Goal: Task Accomplishment & Management: Use online tool/utility

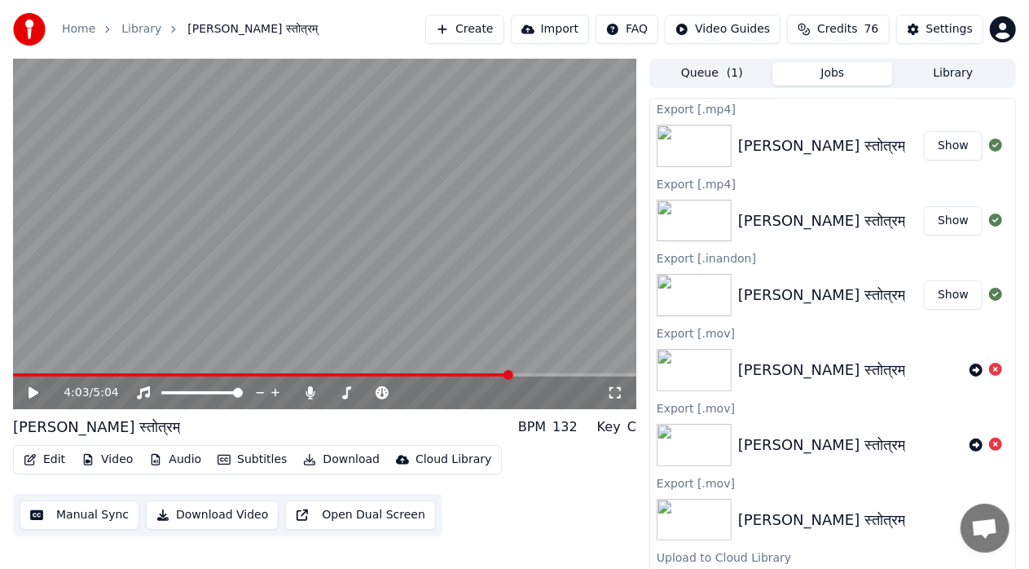
click at [943, 152] on button "Show" at bounding box center [953, 145] width 59 height 29
click at [687, 77] on button "Queue ( 1 )" at bounding box center [712, 74] width 121 height 24
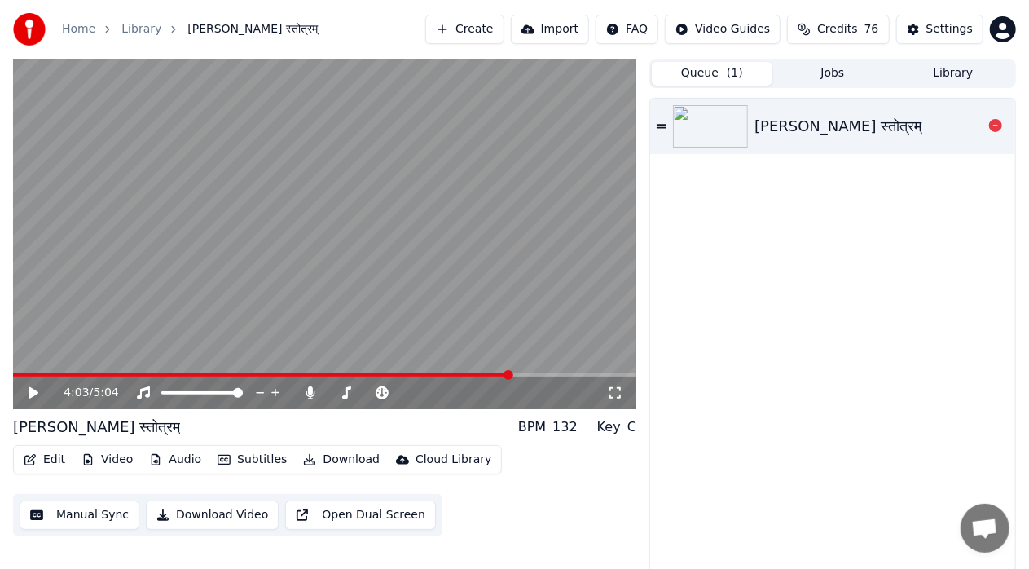
click at [799, 116] on div "[PERSON_NAME] स्तोत्रम्" at bounding box center [838, 126] width 167 height 23
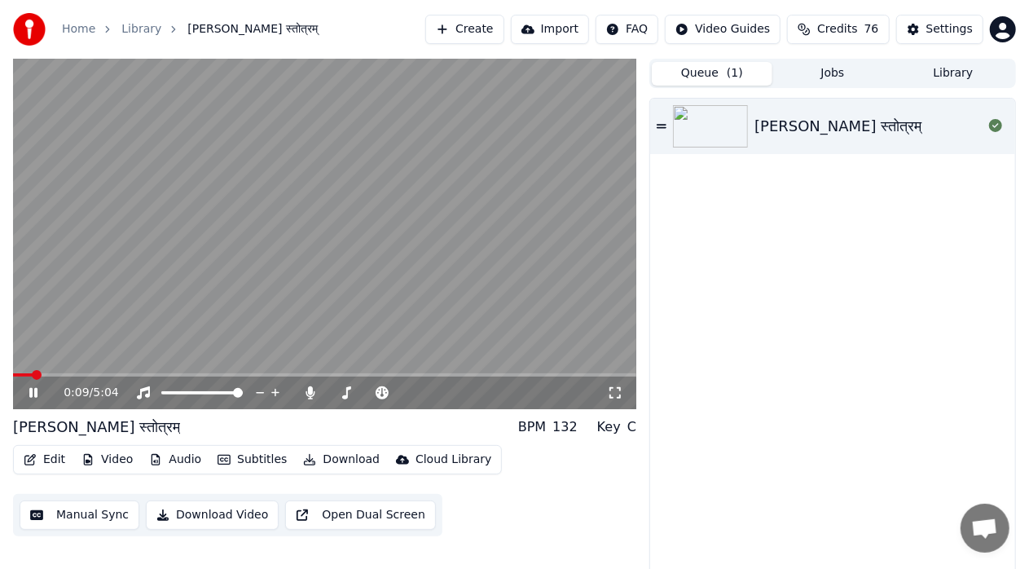
click at [332, 463] on button "Download" at bounding box center [342, 459] width 90 height 23
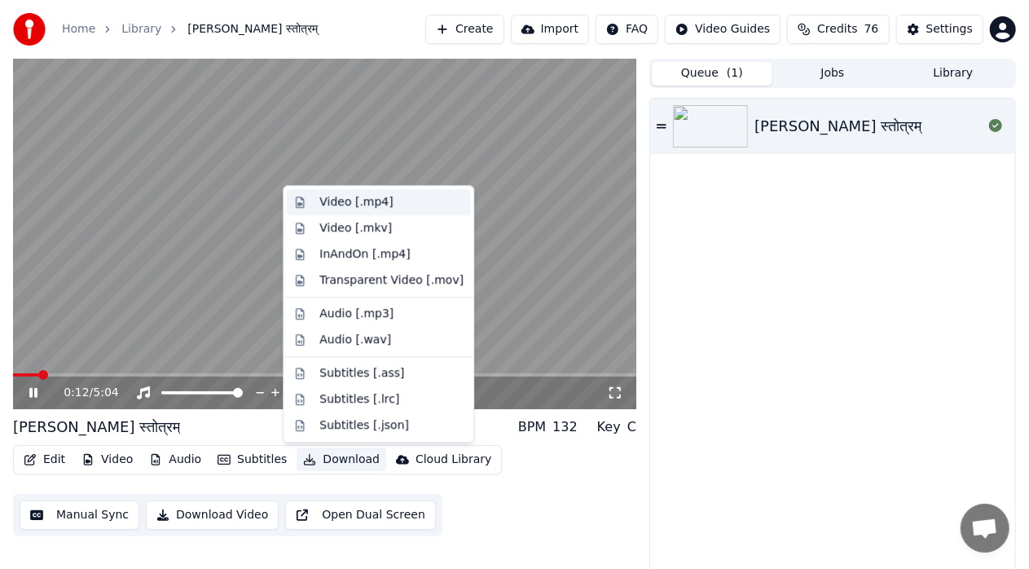
click at [356, 200] on div "Video [.mp4]" at bounding box center [355, 202] width 73 height 16
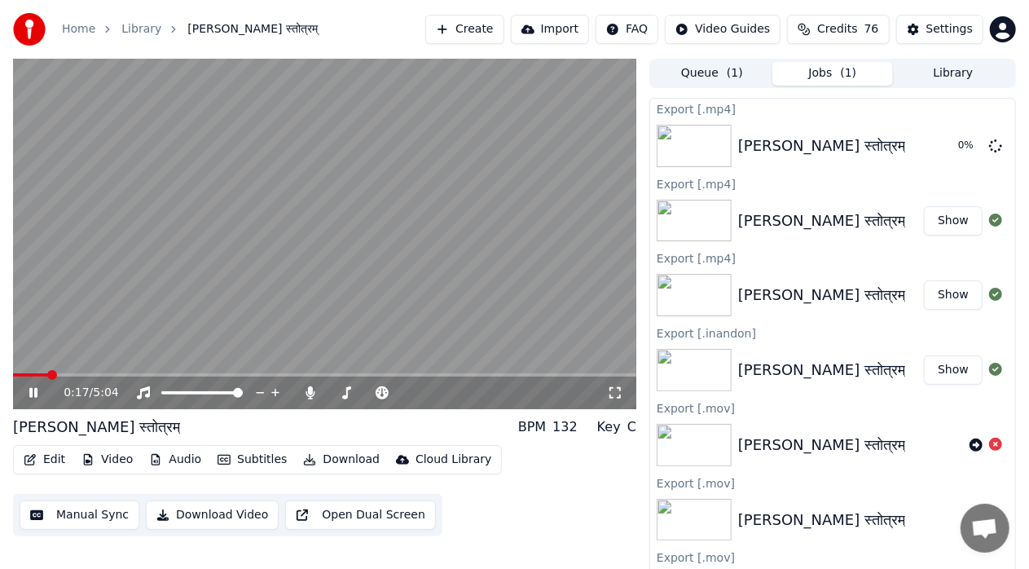
click at [34, 390] on icon at bounding box center [44, 392] width 37 height 13
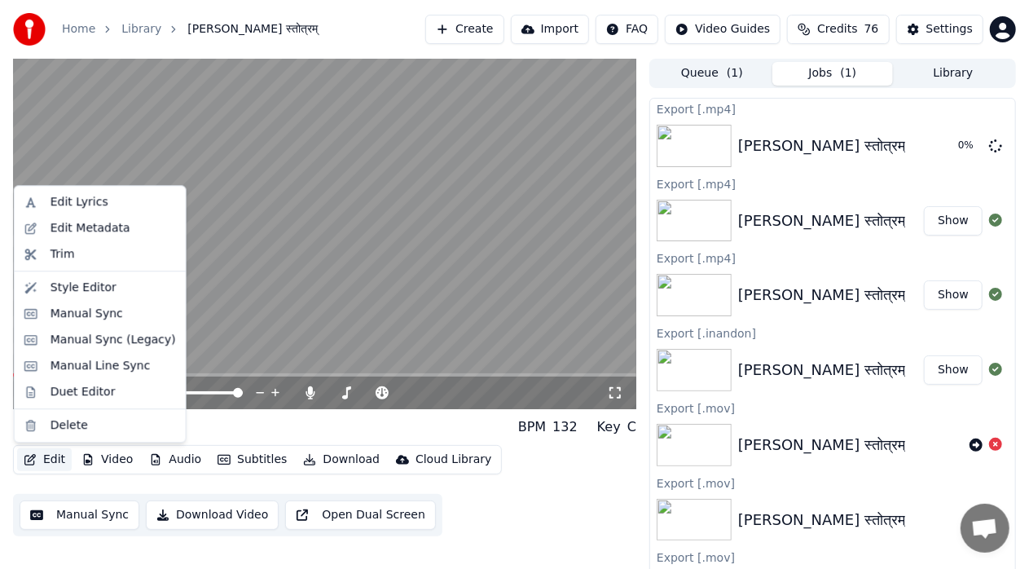
click at [49, 464] on button "Edit" at bounding box center [44, 459] width 55 height 23
click at [76, 197] on div "Edit Lyrics" at bounding box center [80, 202] width 58 height 16
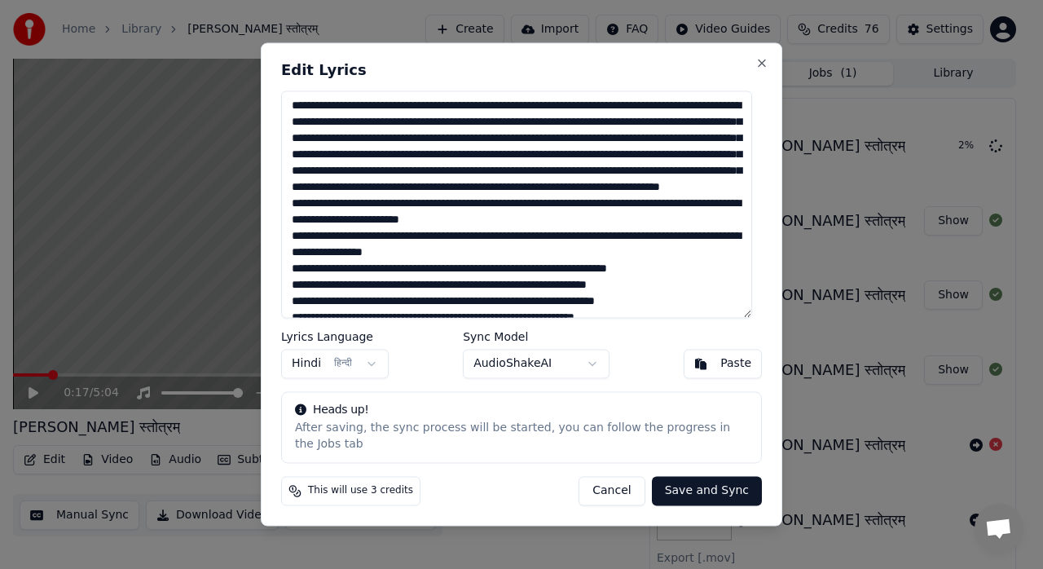
click at [624, 484] on button "Cancel" at bounding box center [612, 491] width 66 height 29
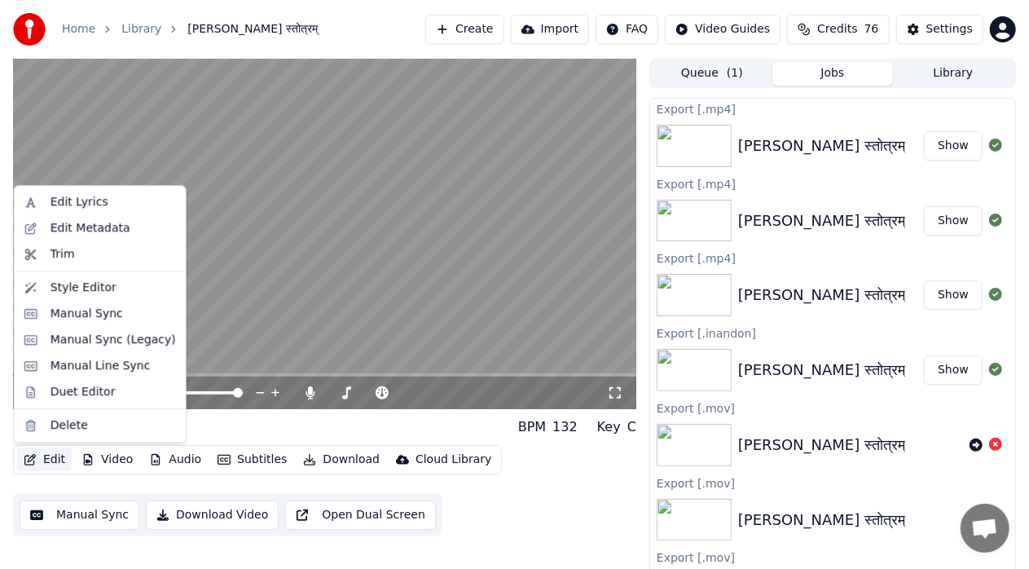
click at [49, 458] on button "Edit" at bounding box center [44, 459] width 55 height 23
click at [91, 209] on div "Edit Lyrics" at bounding box center [80, 202] width 58 height 16
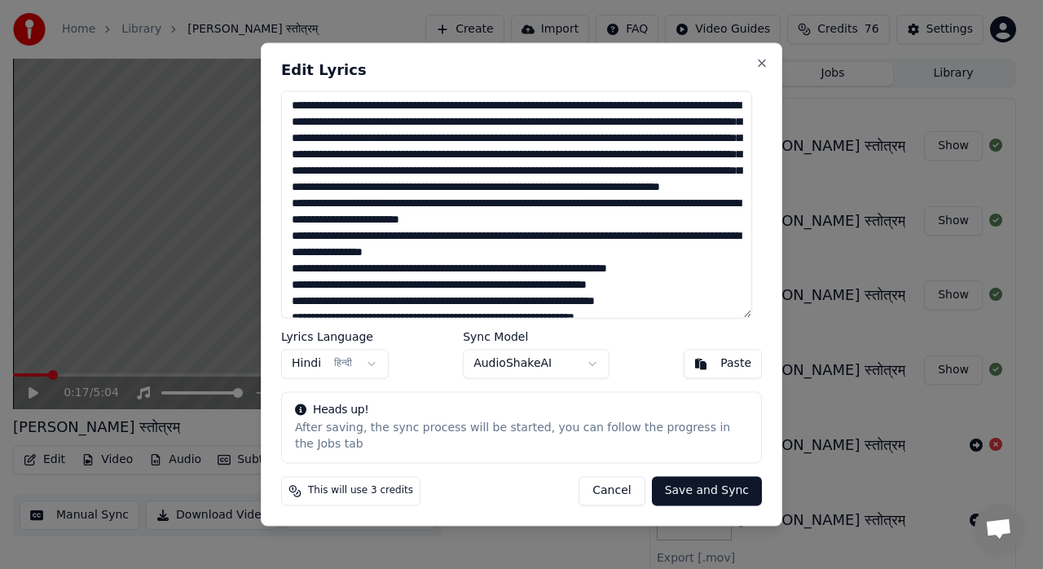
click at [649, 250] on textarea at bounding box center [516, 203] width 471 height 227
click at [628, 225] on textarea at bounding box center [516, 203] width 471 height 227
click at [565, 200] on textarea at bounding box center [516, 203] width 471 height 227
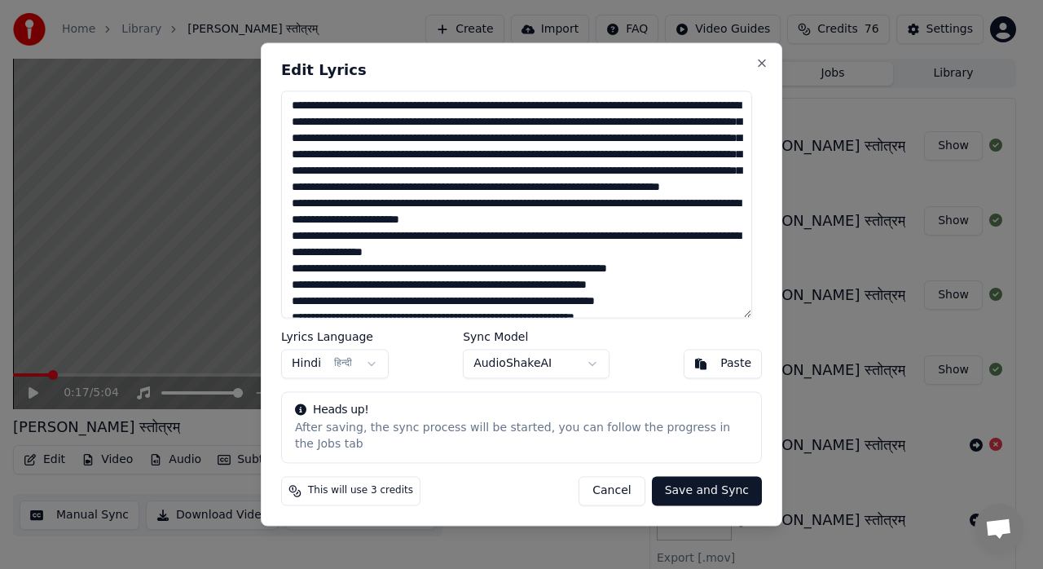
click at [618, 488] on button "Cancel" at bounding box center [612, 491] width 66 height 29
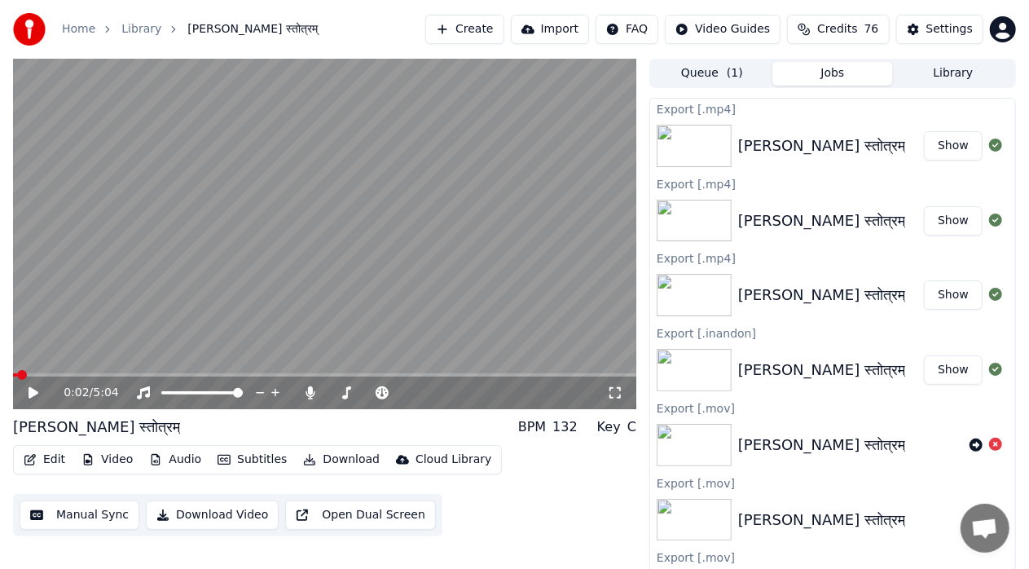
click at [17, 375] on span at bounding box center [15, 374] width 4 height 3
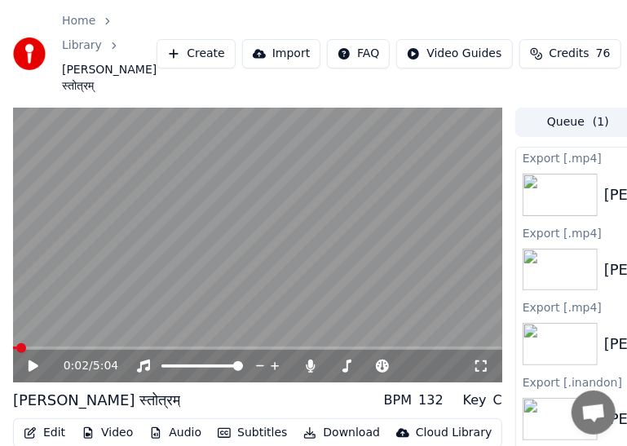
drag, startPoint x: 598, startPoint y: 0, endPoint x: 783, endPoint y: 44, distance: 190.1
click at [627, 44] on div "Home Library [PERSON_NAME] स्तोत्रम् Create Import FAQ Video Guides Credits 76 …" at bounding box center [313, 54] width 627 height 108
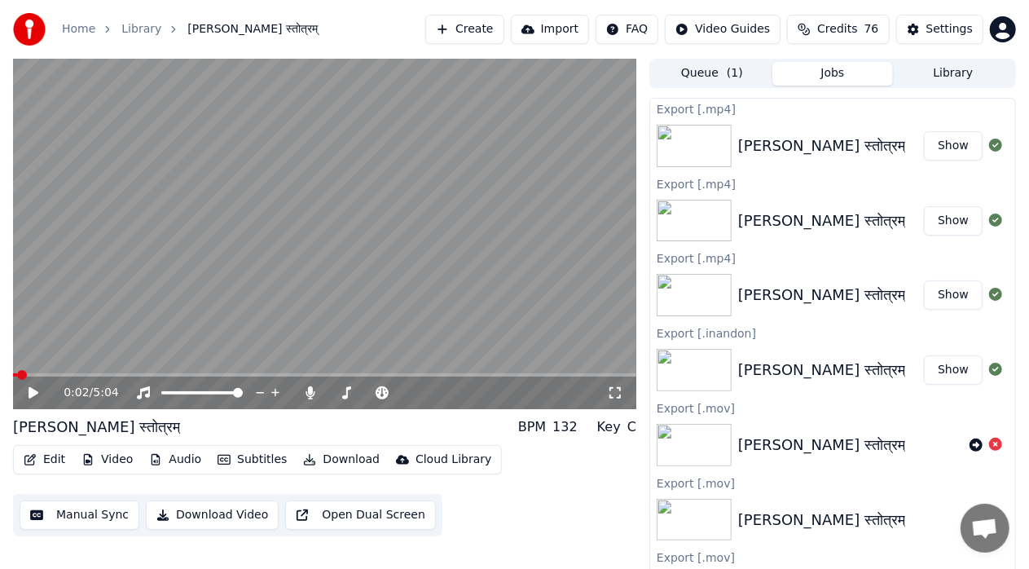
click at [77, 372] on video at bounding box center [324, 234] width 623 height 350
click at [77, 376] on span at bounding box center [324, 374] width 623 height 3
click at [114, 376] on span at bounding box center [324, 374] width 623 height 3
click at [145, 376] on span at bounding box center [324, 374] width 623 height 3
click at [172, 372] on video at bounding box center [324, 234] width 623 height 350
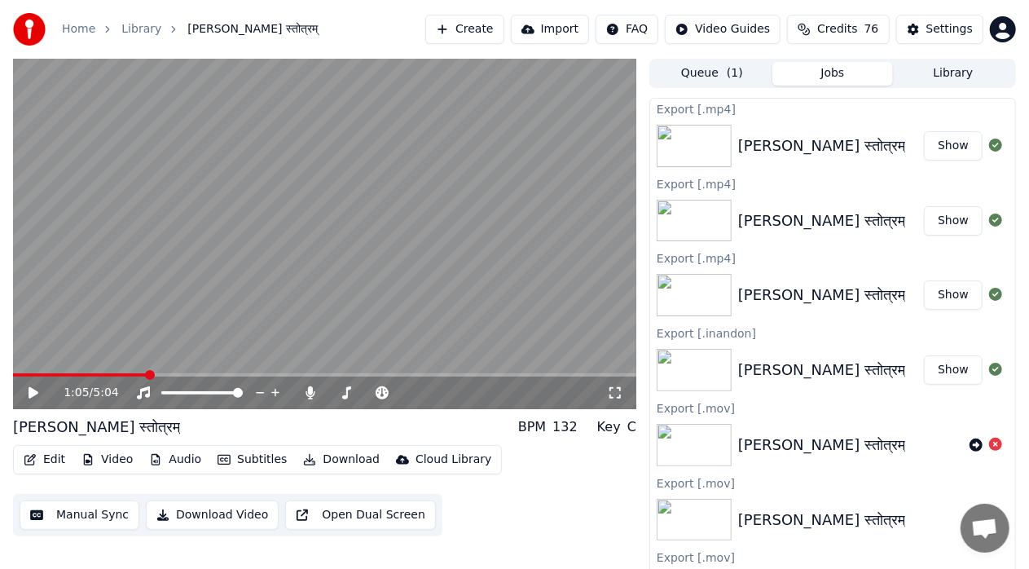
click at [35, 394] on icon at bounding box center [34, 392] width 10 height 11
click at [35, 394] on icon at bounding box center [33, 393] width 8 height 10
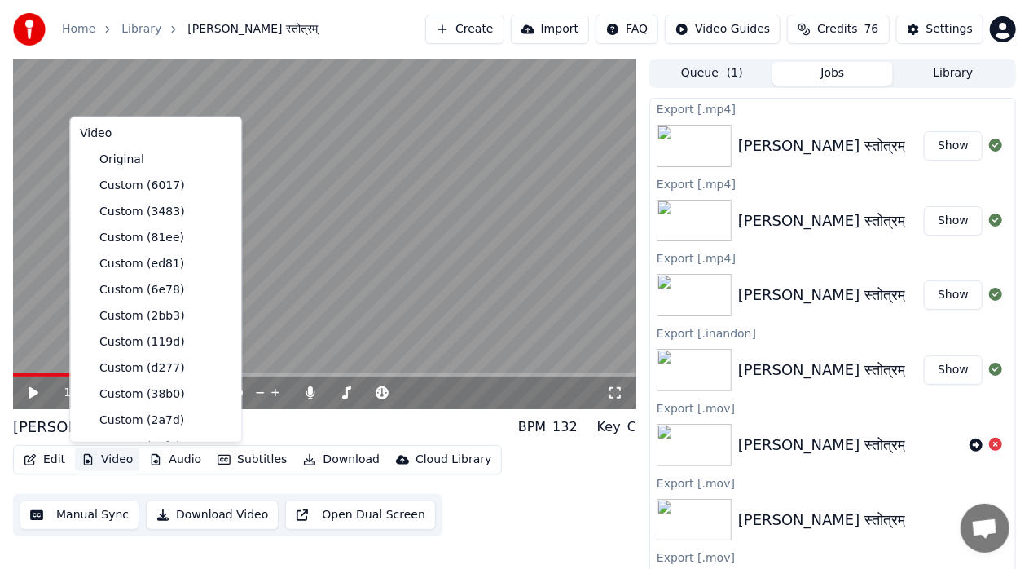
click at [121, 462] on button "Video" at bounding box center [107, 459] width 64 height 23
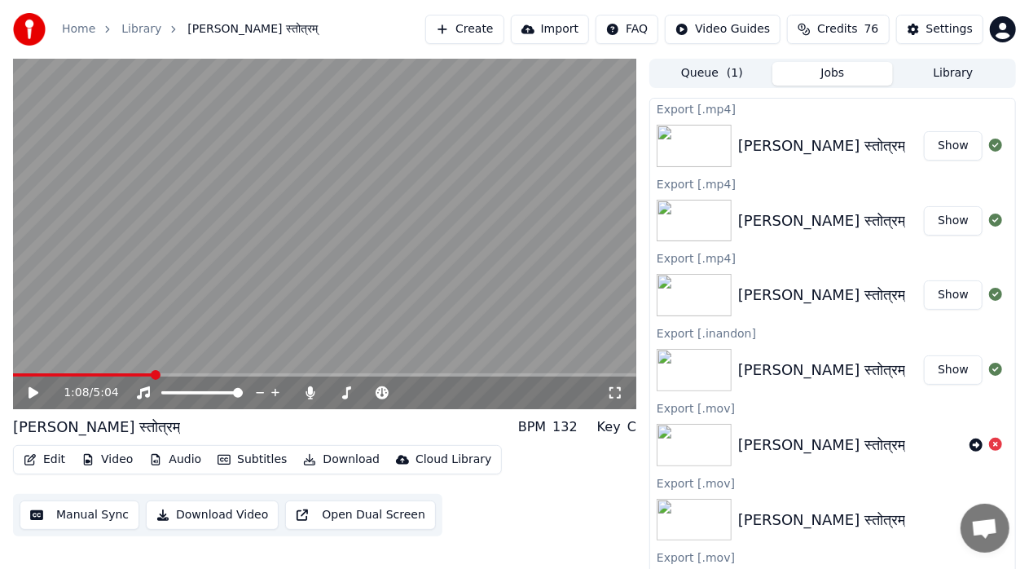
click at [469, 516] on div "Edit Video Audio Subtitles Download Cloud Library Manual Sync Download Video Op…" at bounding box center [324, 490] width 623 height 91
click at [19, 373] on span at bounding box center [16, 374] width 7 height 3
click at [13, 373] on span at bounding box center [18, 375] width 10 height 10
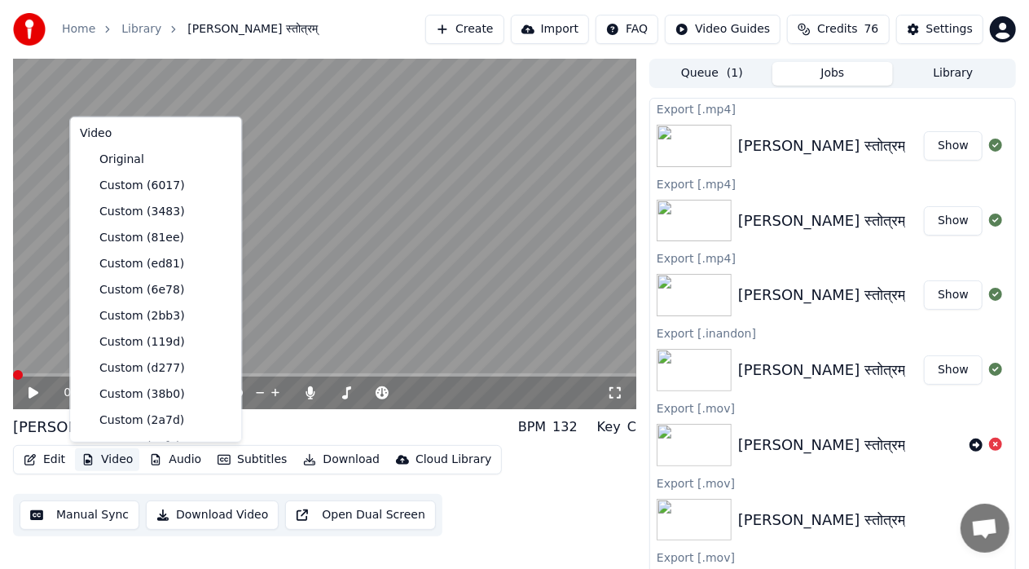
click at [108, 458] on button "Video" at bounding box center [107, 459] width 64 height 23
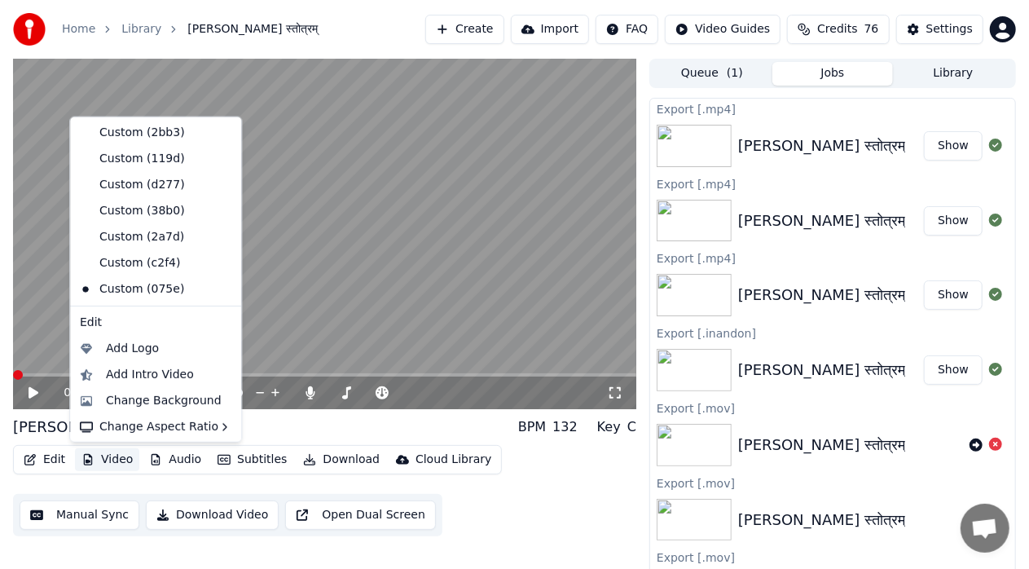
scroll to position [184, 0]
click at [161, 394] on div "Change Background" at bounding box center [164, 399] width 116 height 16
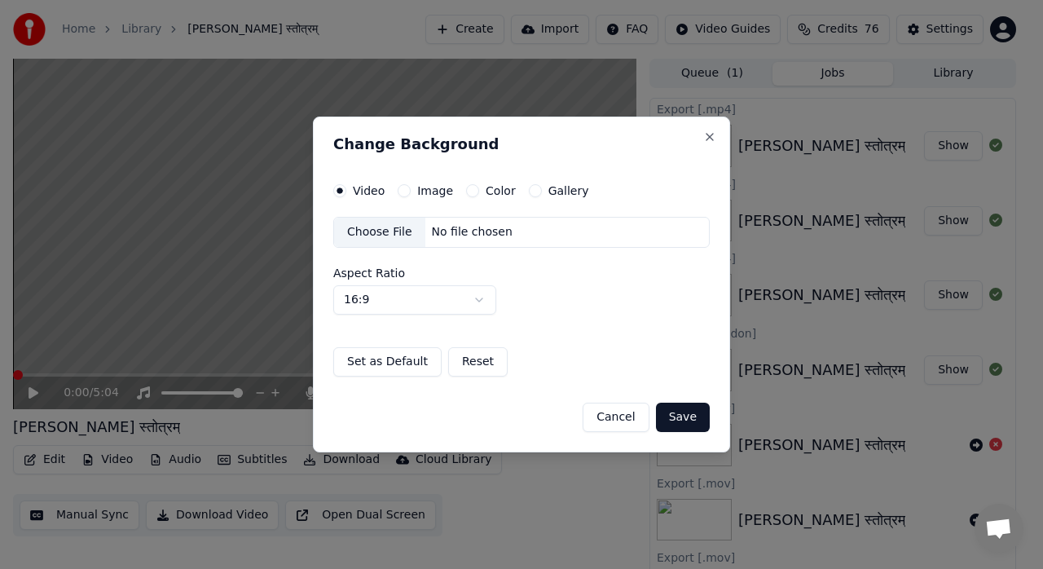
click at [396, 233] on div "Choose File" at bounding box center [379, 232] width 91 height 29
click at [681, 420] on button "Save" at bounding box center [683, 417] width 54 height 29
click at [687, 416] on button "Save" at bounding box center [683, 417] width 54 height 29
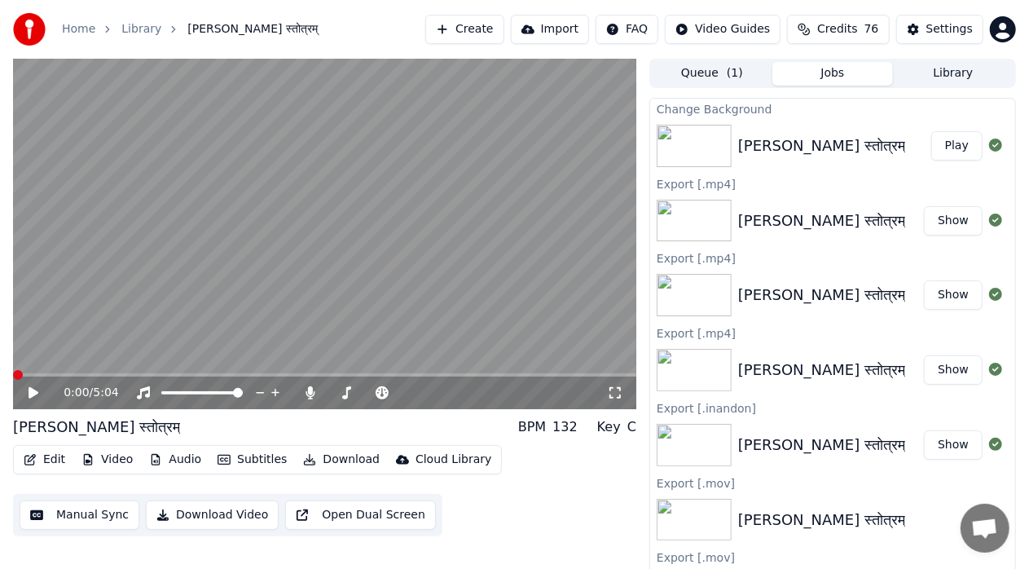
click at [944, 147] on button "Play" at bounding box center [956, 145] width 51 height 29
click at [616, 393] on icon at bounding box center [615, 392] width 16 height 13
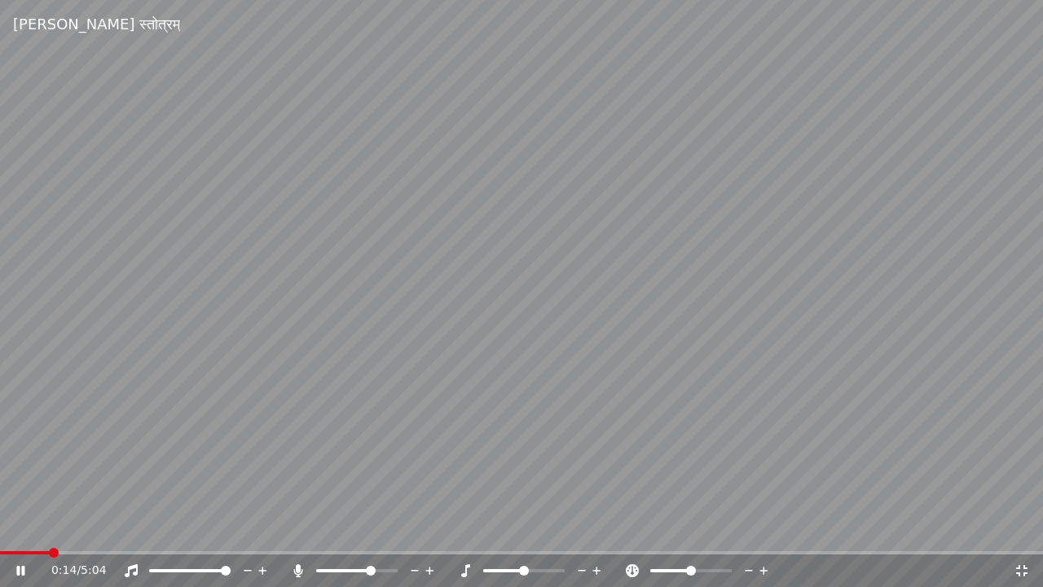
click at [531, 349] on video at bounding box center [521, 293] width 1043 height 587
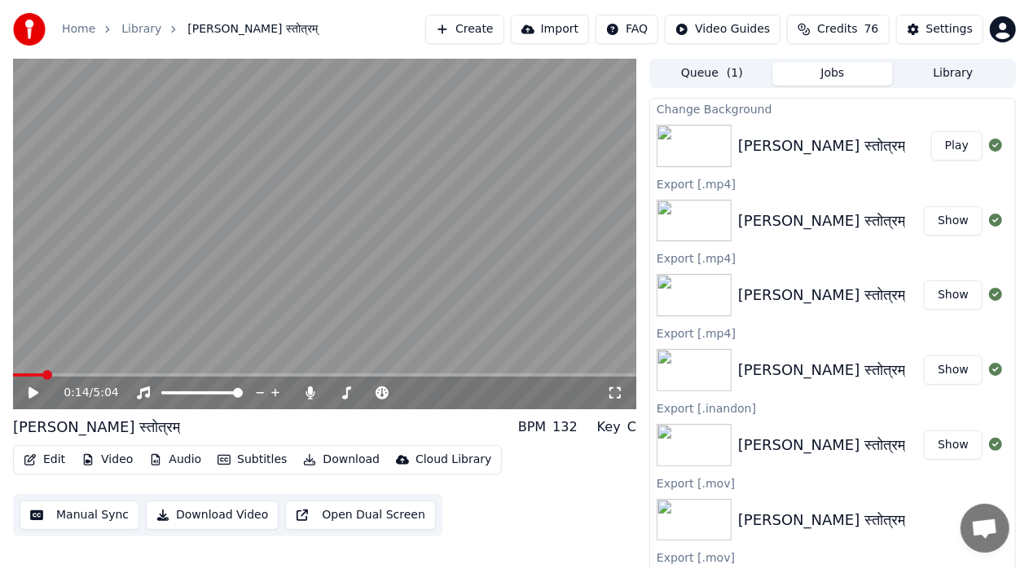
click at [69, 461] on div "Edit Video Audio Subtitles Download Cloud Library" at bounding box center [257, 459] width 489 height 29
click at [47, 461] on button "Edit" at bounding box center [44, 459] width 55 height 23
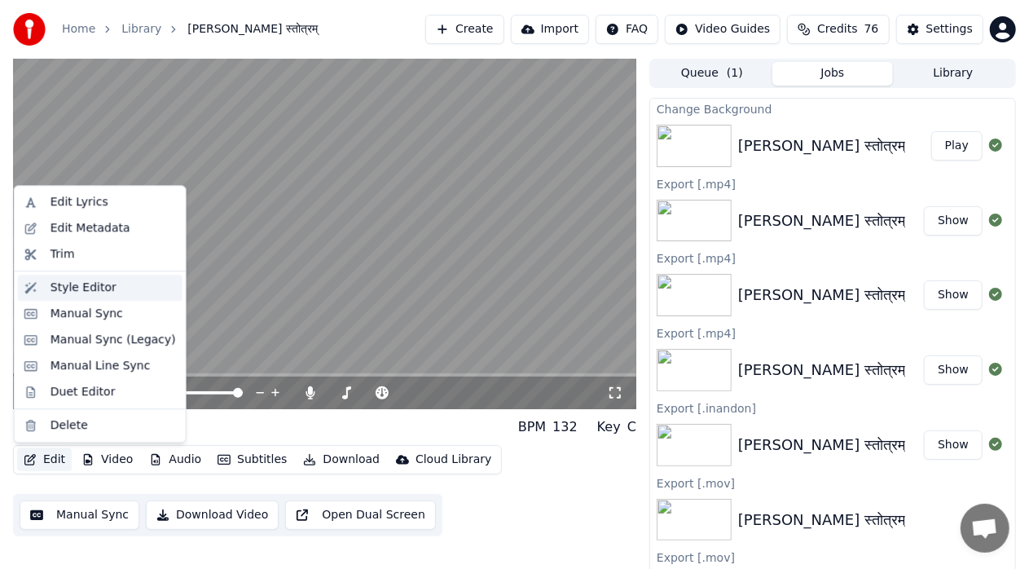
click at [88, 289] on div "Style Editor" at bounding box center [84, 287] width 66 height 16
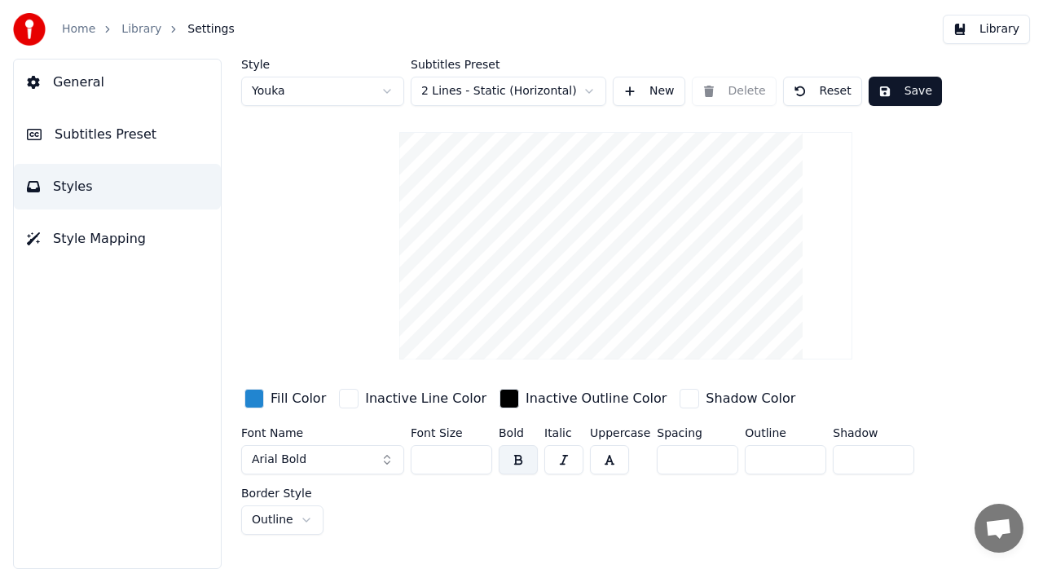
click at [85, 144] on button "Subtitles Preset" at bounding box center [117, 135] width 207 height 46
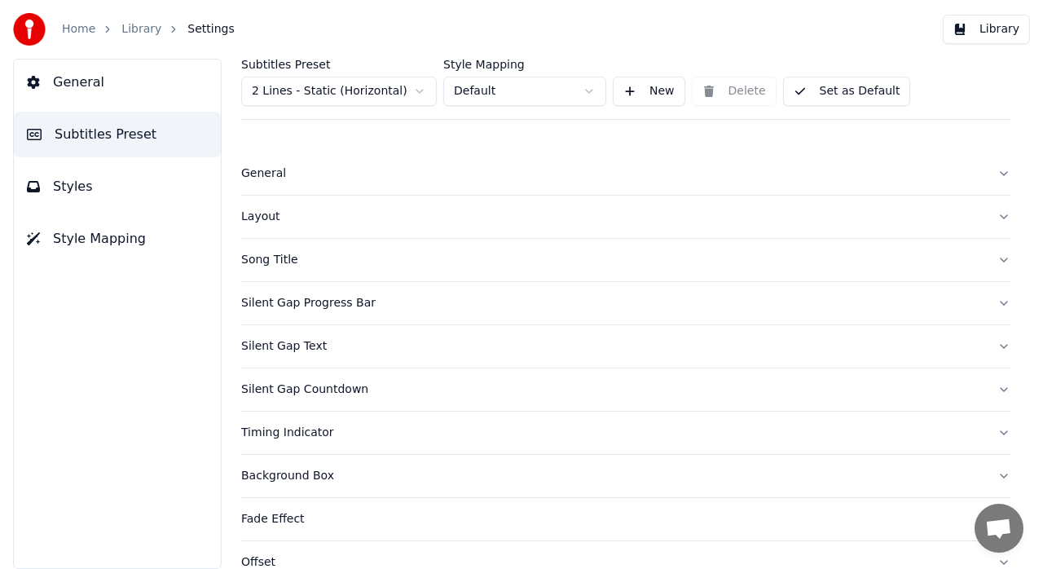
click at [91, 235] on span "Style Mapping" at bounding box center [99, 239] width 93 height 20
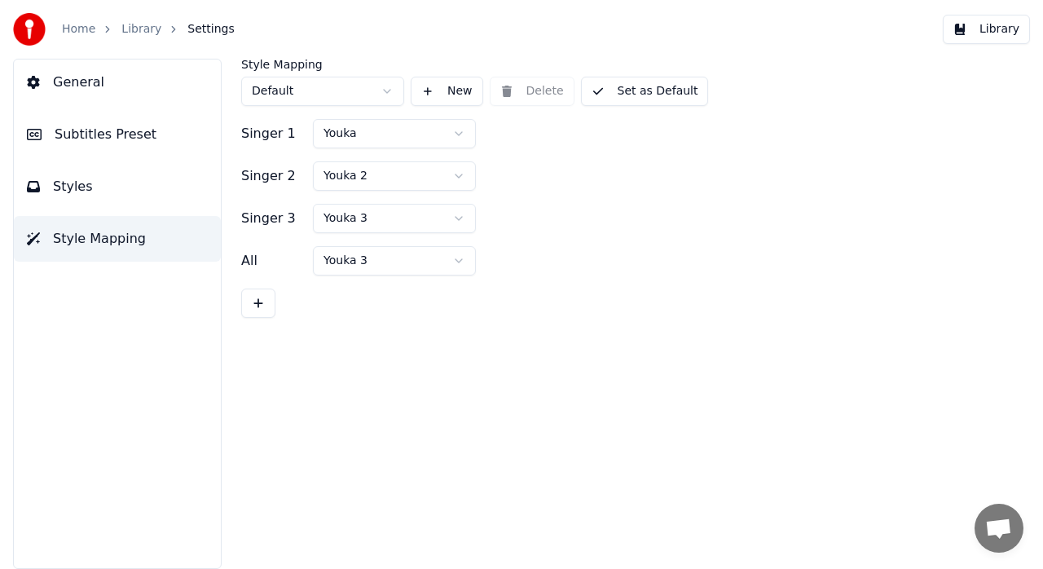
click at [140, 28] on link "Library" at bounding box center [141, 29] width 40 height 16
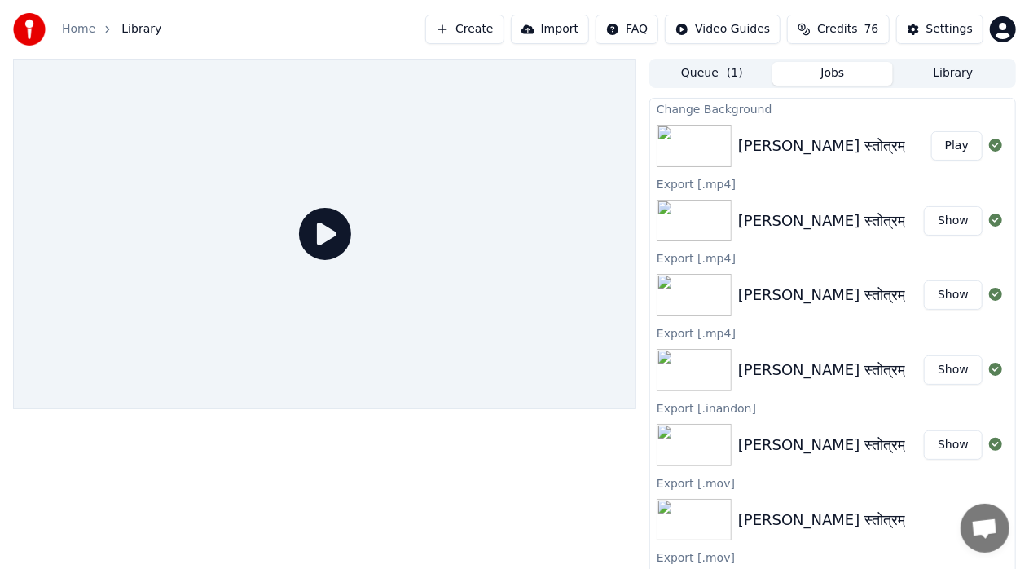
click at [818, 147] on div "[PERSON_NAME] स्तोत्रम्" at bounding box center [821, 145] width 167 height 23
click at [950, 148] on button "Play" at bounding box center [956, 145] width 51 height 29
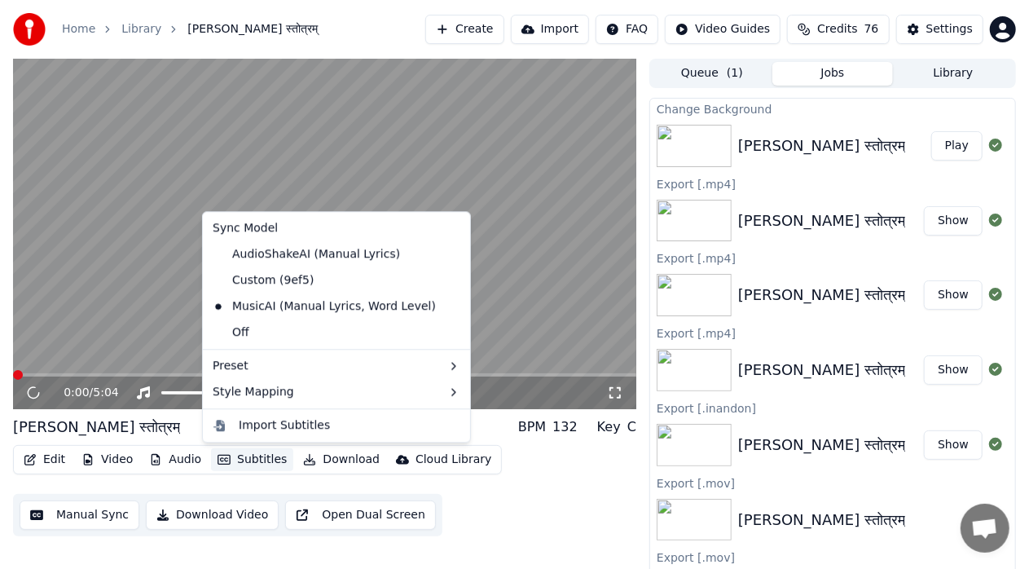
click at [244, 465] on button "Subtitles" at bounding box center [252, 459] width 82 height 23
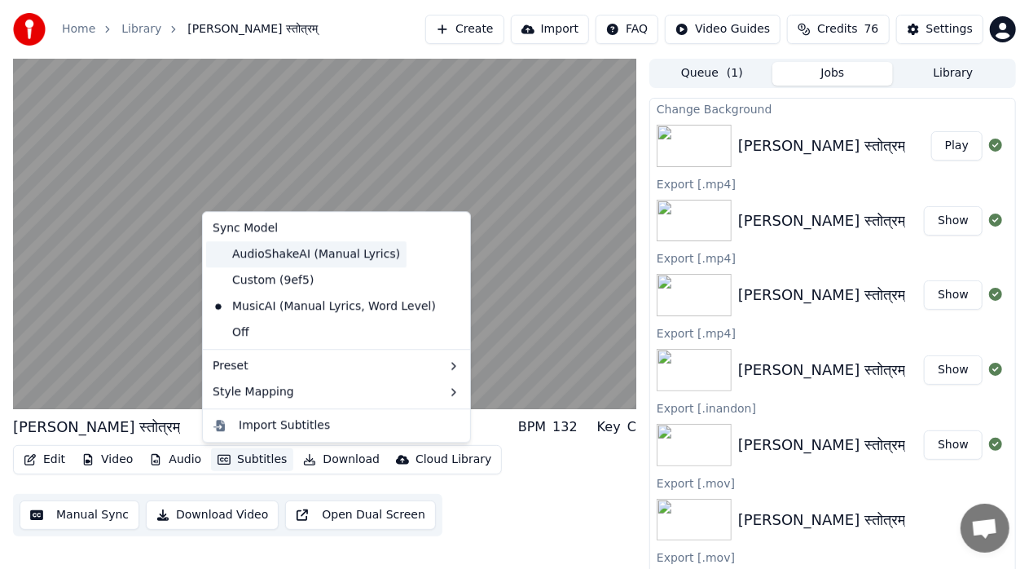
click at [266, 254] on div "AudioShakeAI (Manual Lyrics)" at bounding box center [306, 254] width 200 height 26
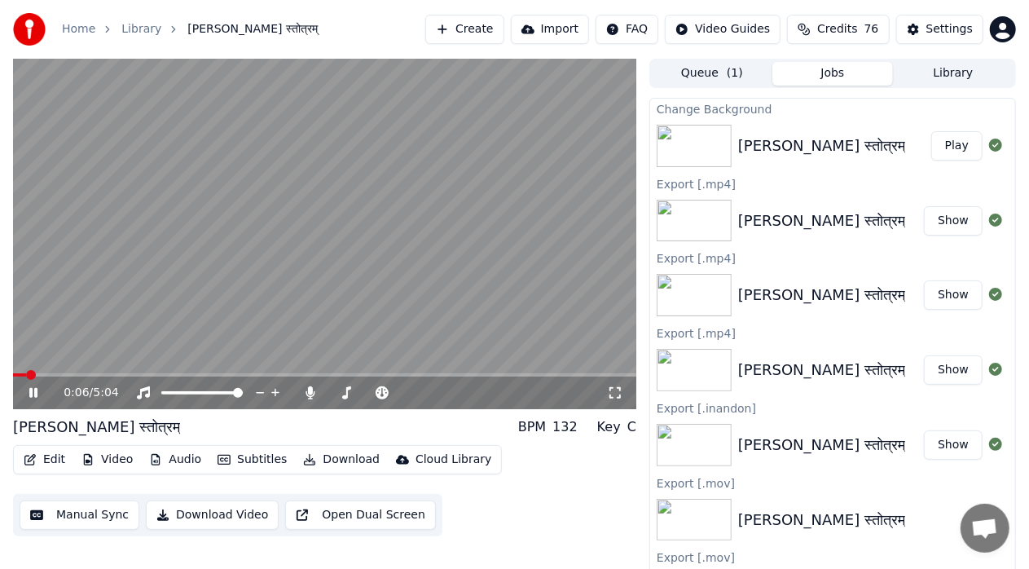
click at [386, 290] on video at bounding box center [324, 234] width 623 height 350
click at [618, 390] on icon at bounding box center [615, 392] width 16 height 13
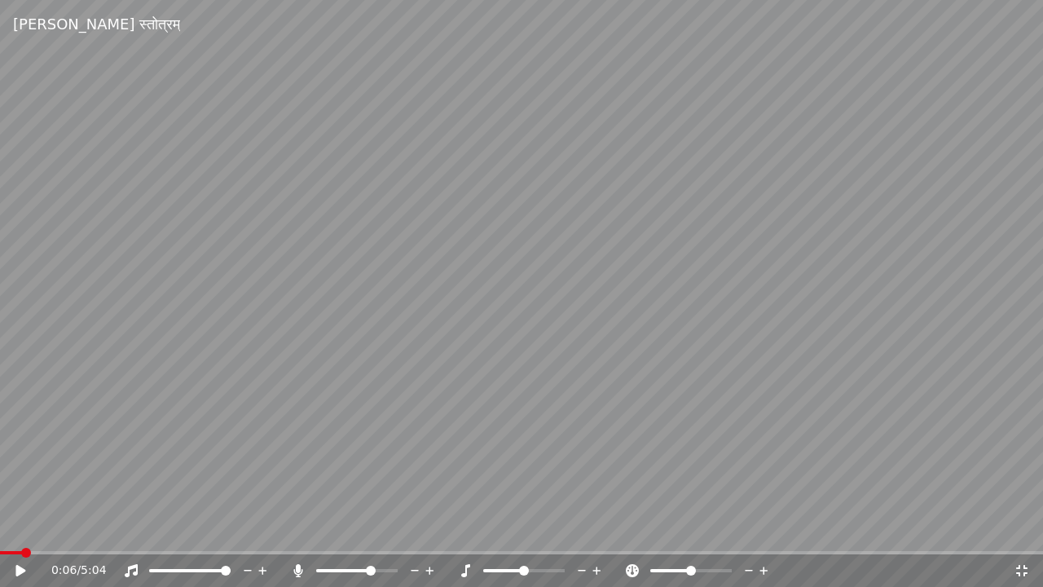
click at [15, 568] on icon at bounding box center [32, 570] width 38 height 13
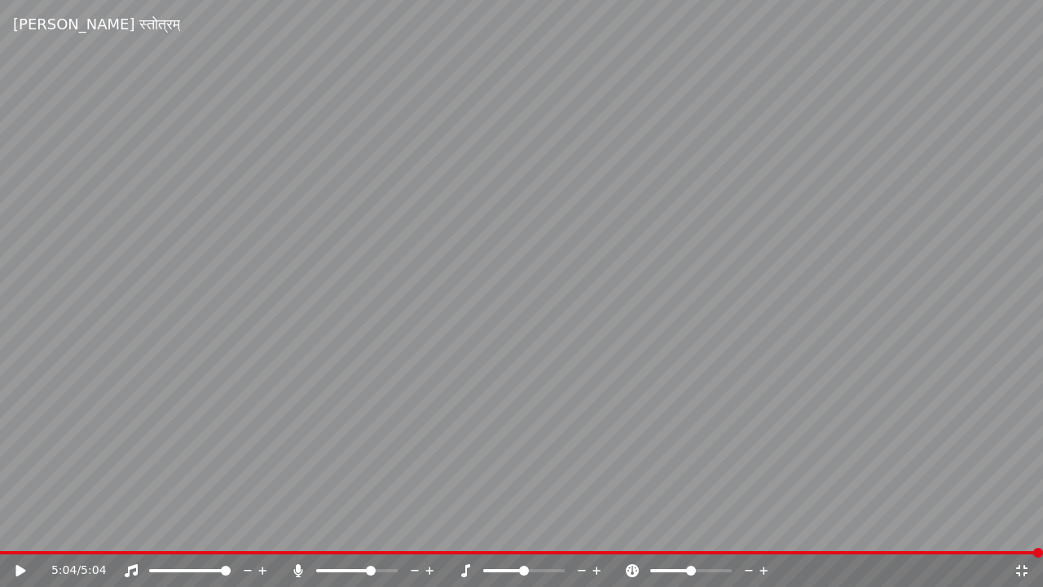
click at [1026, 568] on icon at bounding box center [1022, 570] width 16 height 13
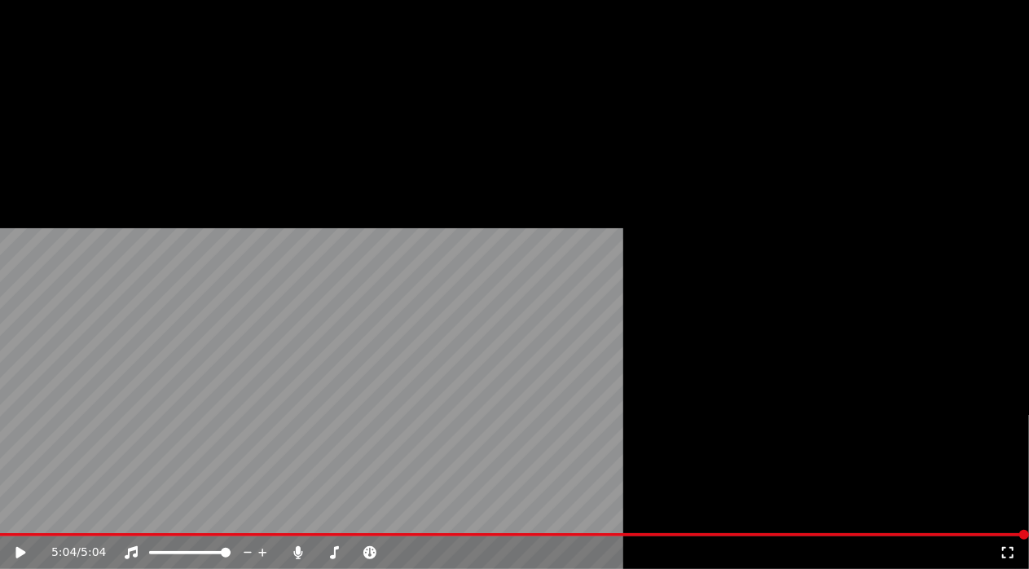
click at [257, 121] on button "Subtitles" at bounding box center [252, 109] width 82 height 23
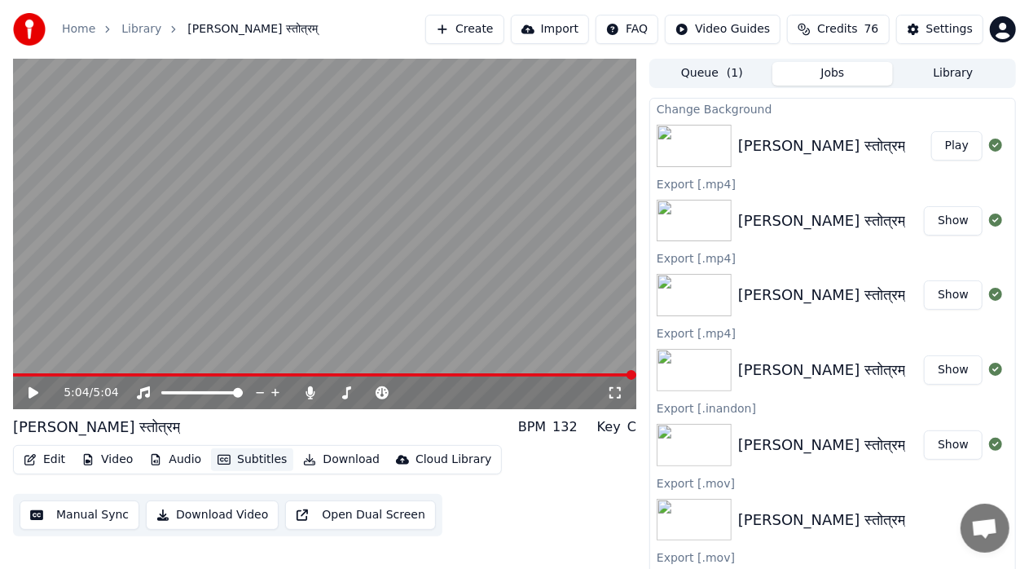
click at [257, 459] on button "Subtitles" at bounding box center [252, 459] width 82 height 23
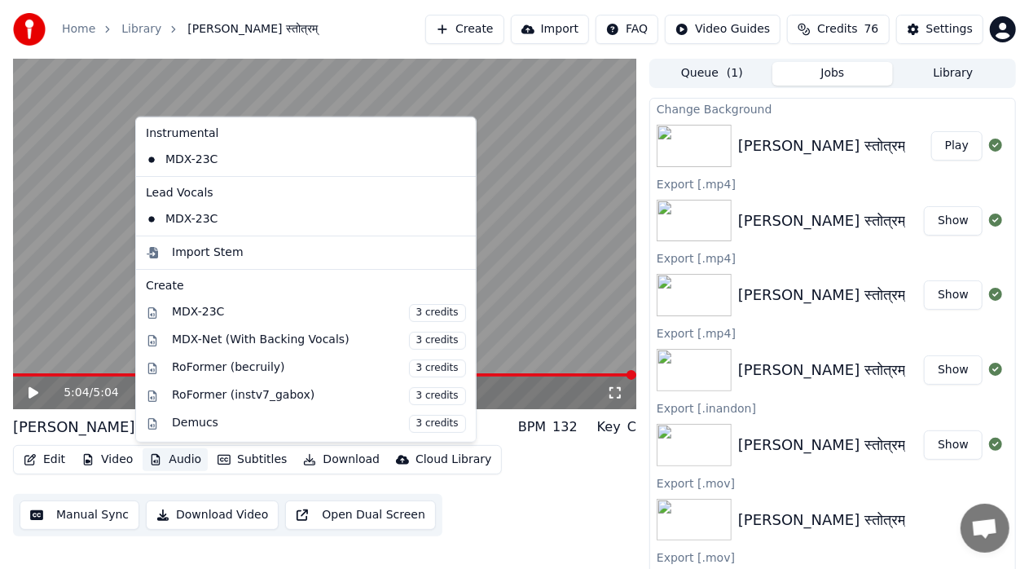
click at [184, 460] on button "Audio" at bounding box center [175, 459] width 65 height 23
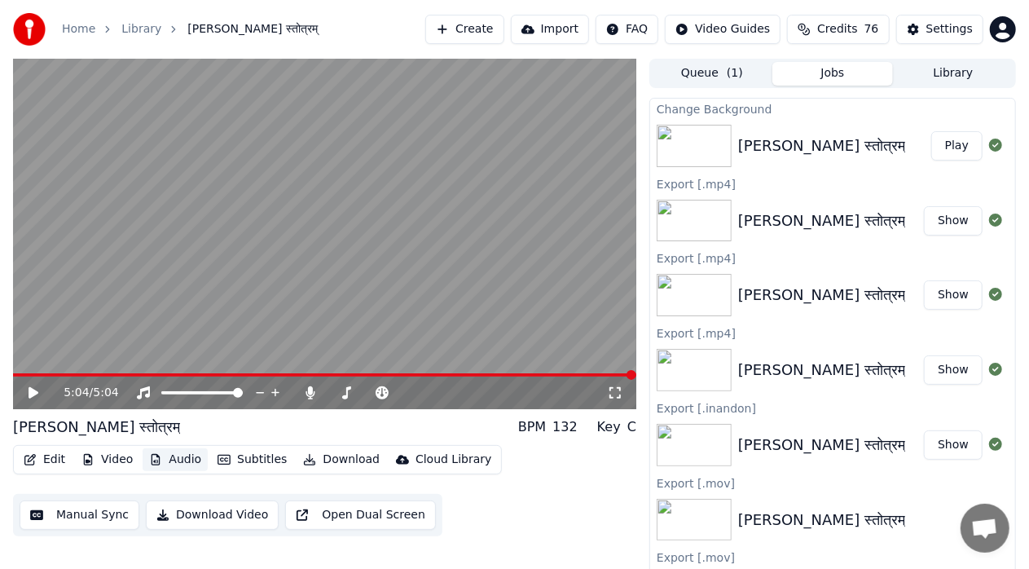
click at [184, 460] on button "Audio" at bounding box center [175, 459] width 65 height 23
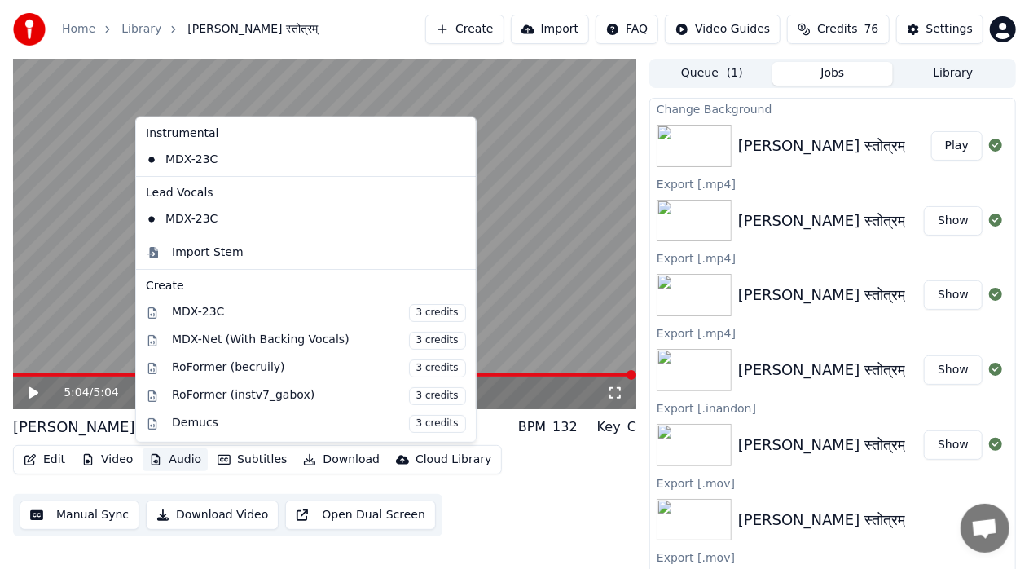
click at [174, 461] on button "Audio" at bounding box center [175, 459] width 65 height 23
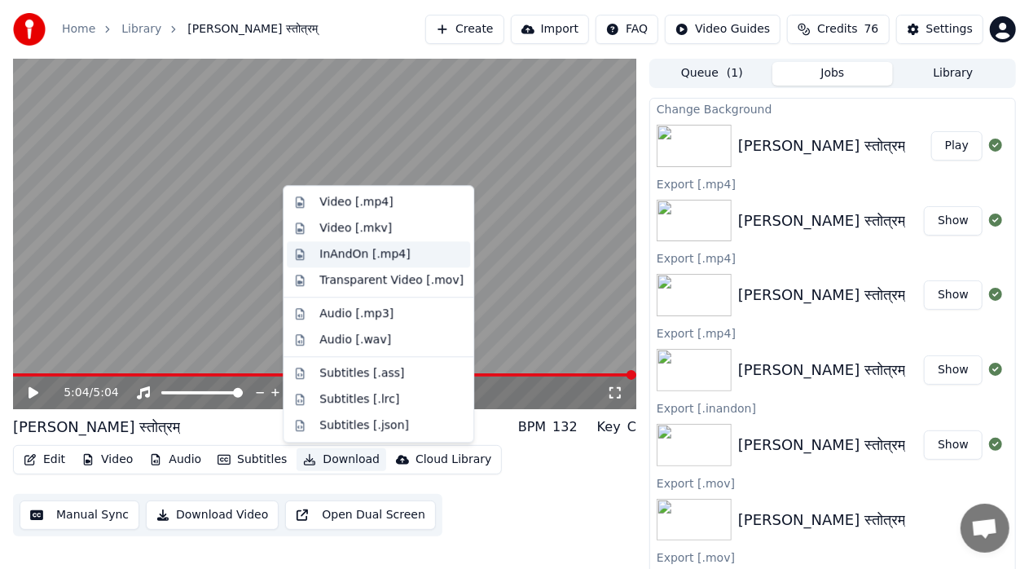
click at [355, 253] on div "InAndOn [.mp4]" at bounding box center [364, 254] width 91 height 16
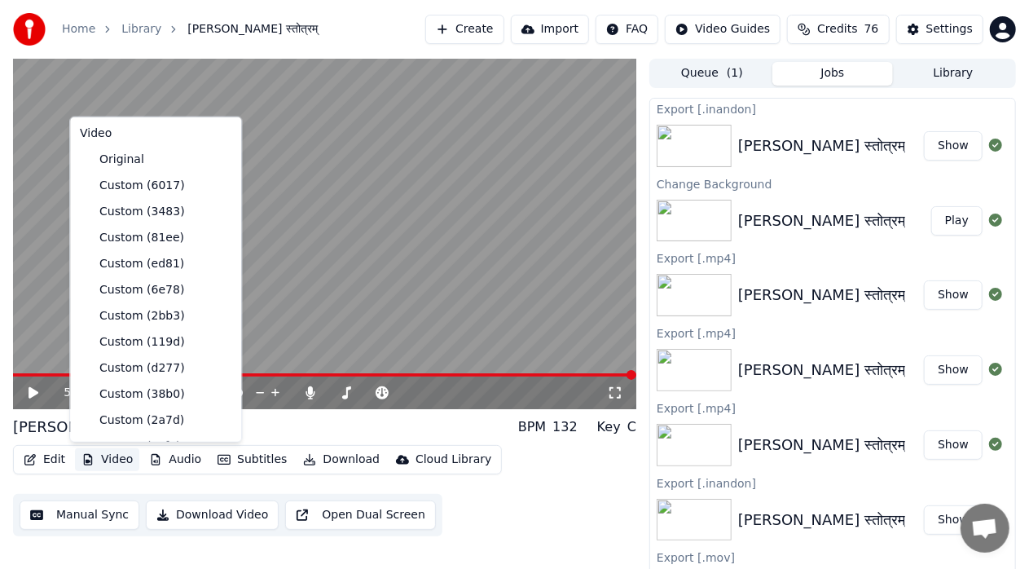
click at [117, 459] on button "Video" at bounding box center [107, 459] width 64 height 23
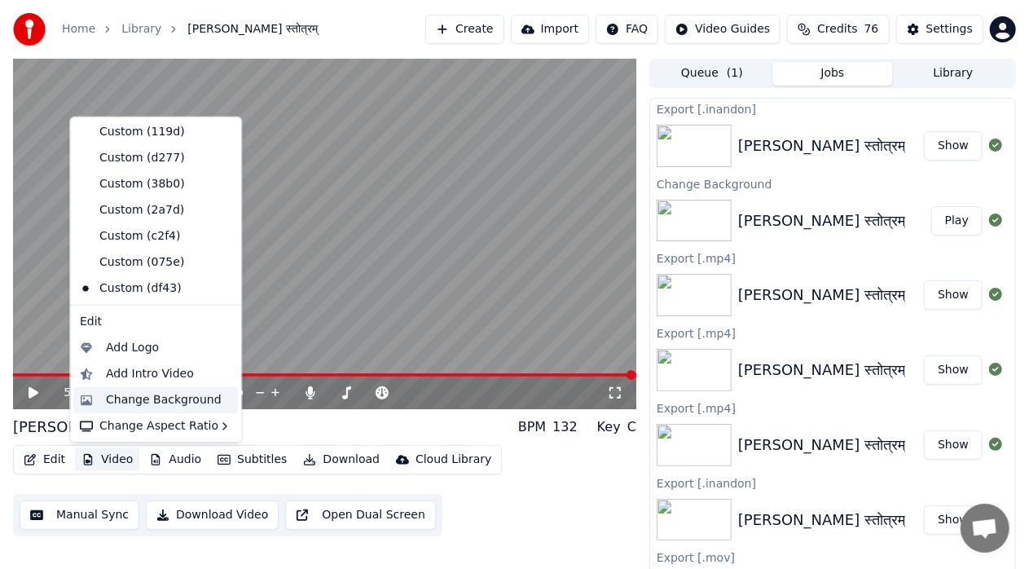
click at [191, 404] on div "Change Background" at bounding box center [164, 399] width 116 height 16
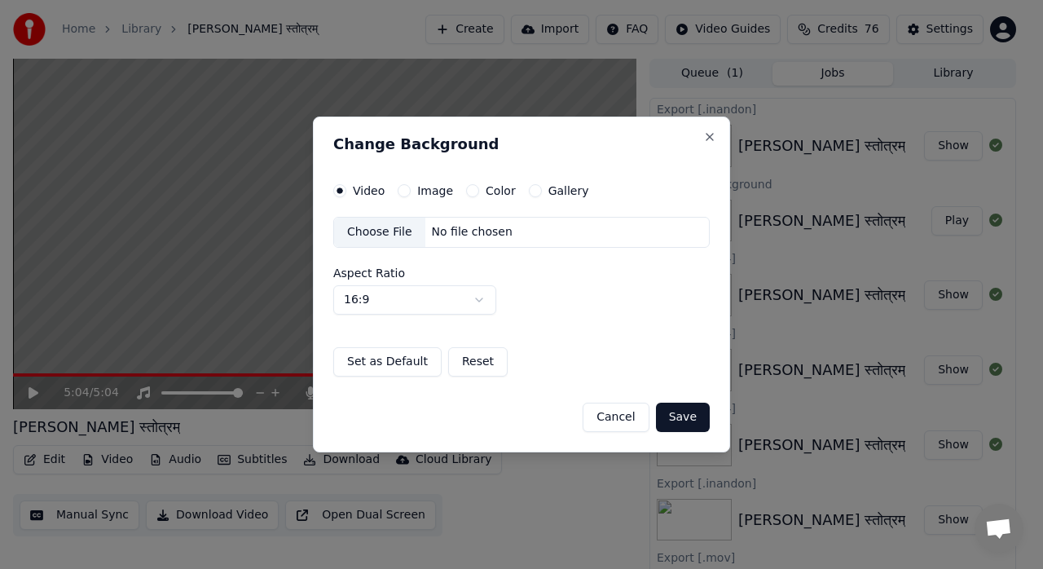
click at [394, 239] on div "Choose File" at bounding box center [379, 232] width 91 height 29
click at [684, 417] on button "Save" at bounding box center [683, 417] width 54 height 29
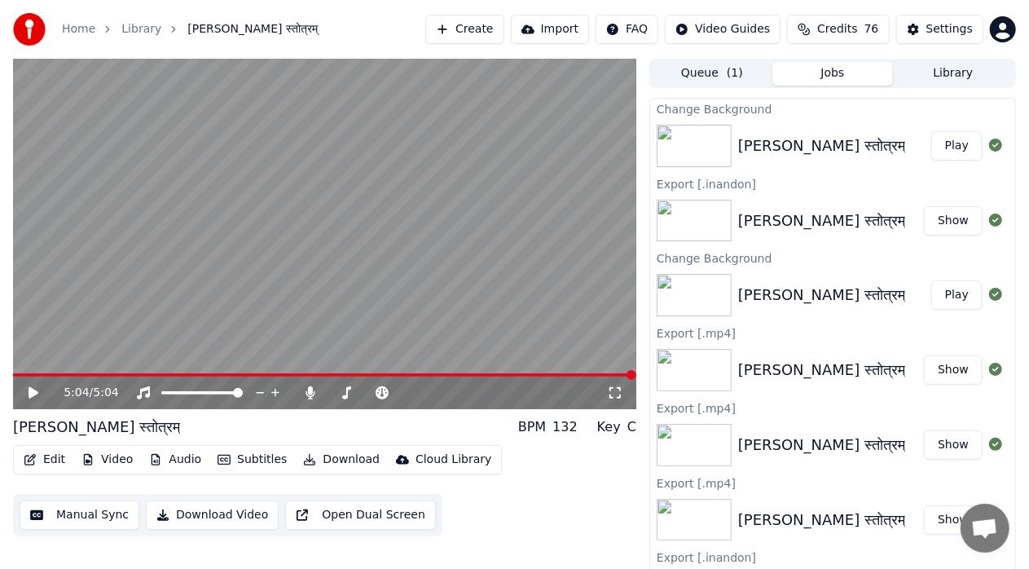
click at [953, 147] on button "Play" at bounding box center [956, 145] width 51 height 29
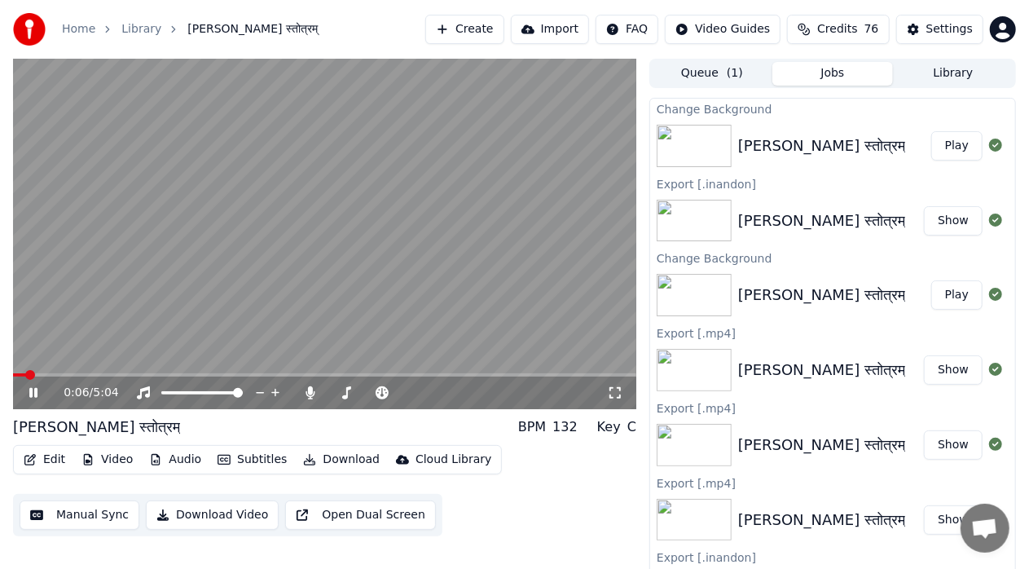
click at [509, 373] on span at bounding box center [324, 374] width 623 height 3
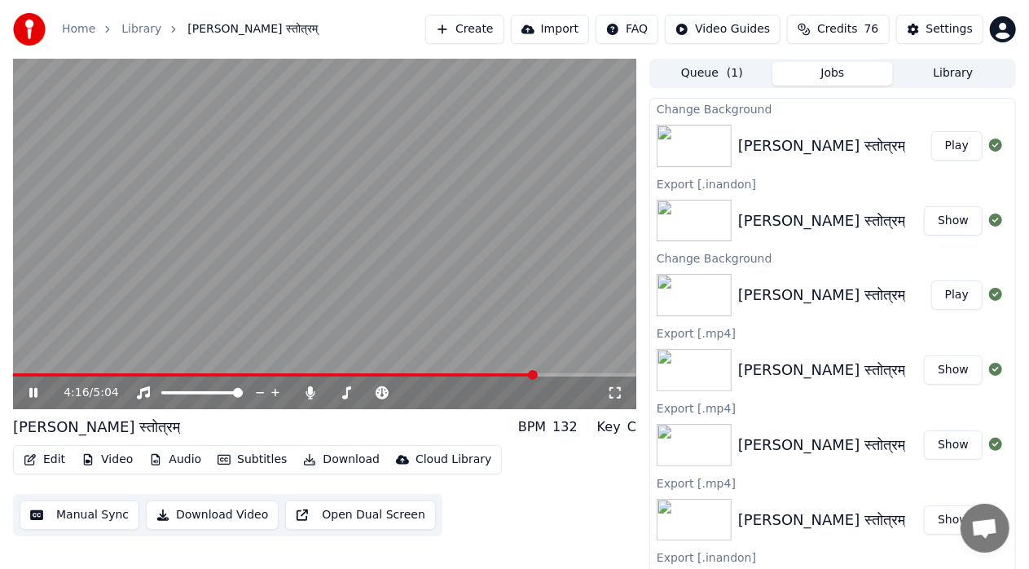
click at [537, 373] on span at bounding box center [324, 374] width 623 height 3
click at [554, 373] on span at bounding box center [324, 374] width 623 height 3
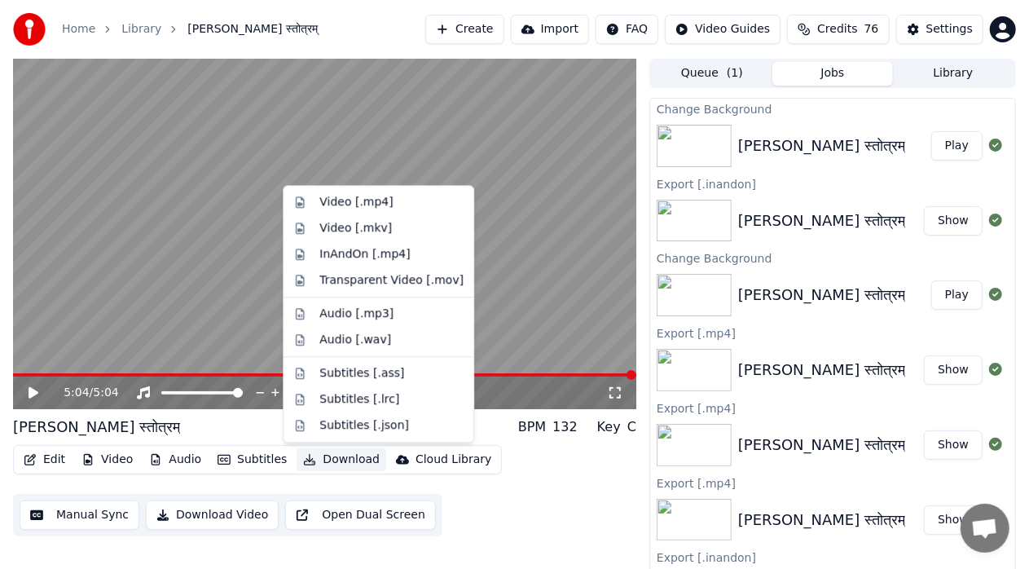
click at [341, 462] on button "Download" at bounding box center [342, 459] width 90 height 23
click at [376, 253] on div "InAndOn [.mp4]" at bounding box center [364, 254] width 91 height 16
